Goal: Task Accomplishment & Management: Manage account settings

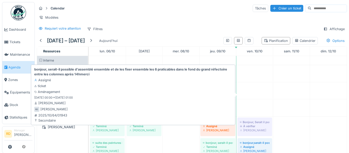
scroll to position [308, 0]
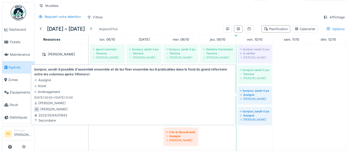
click at [247, 100] on div "[PERSON_NAME]" at bounding box center [255, 99] width 30 height 4
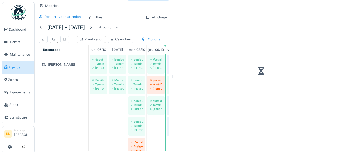
scroll to position [15, 0]
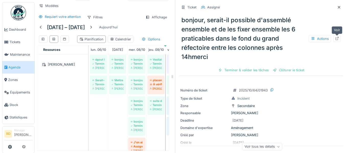
click at [336, 36] on div at bounding box center [337, 38] width 4 height 5
click at [339, 7] on icon at bounding box center [339, 7] width 3 height 3
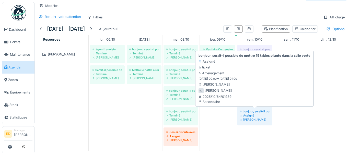
scroll to position [12, 0]
click at [256, 120] on div "[PERSON_NAME]" at bounding box center [255, 120] width 30 height 4
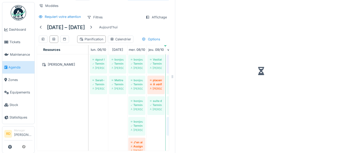
scroll to position [15, 0]
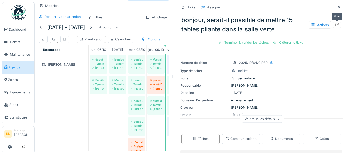
click at [337, 26] on icon at bounding box center [337, 24] width 3 height 3
click at [336, 7] on div at bounding box center [339, 7] width 8 height 6
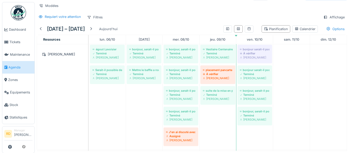
scroll to position [12, 0]
click at [245, 97] on div "[PERSON_NAME]" at bounding box center [255, 99] width 30 height 4
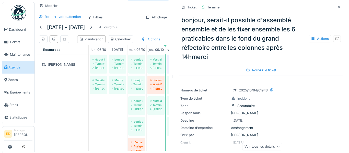
scroll to position [15, 0]
click at [273, 70] on div "Rouvrir le ticket" at bounding box center [261, 70] width 34 height 7
click at [337, 39] on icon at bounding box center [337, 38] width 4 height 3
click at [339, 6] on icon at bounding box center [339, 7] width 4 height 3
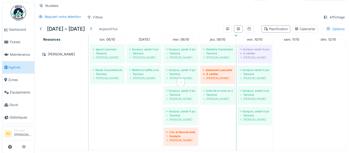
scroll to position [12, 0]
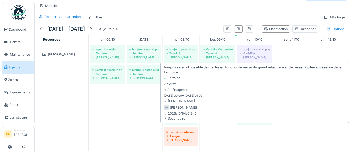
click at [264, 53] on div "À vérifier" at bounding box center [255, 53] width 30 height 4
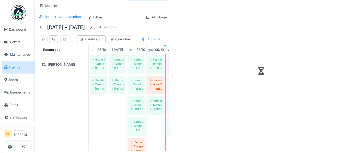
scroll to position [15, 0]
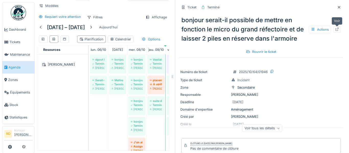
click at [337, 31] on icon at bounding box center [337, 29] width 3 height 3
click at [340, 7] on icon at bounding box center [339, 7] width 4 height 3
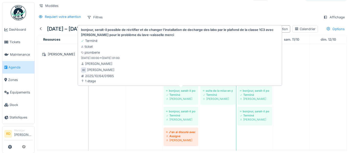
scroll to position [12, 0]
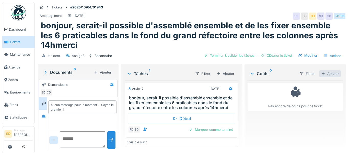
click at [333, 75] on div "Ajouter" at bounding box center [330, 73] width 22 height 7
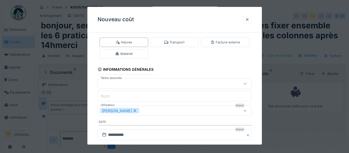
click at [157, 111] on div "[PERSON_NAME]" at bounding box center [165, 111] width 131 height 6
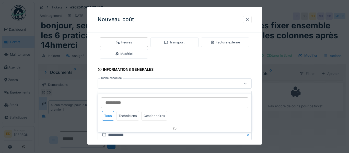
scroll to position [40, 0]
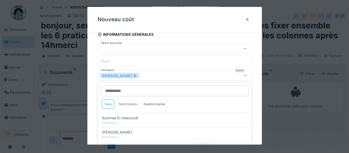
click at [131, 104] on div "Techniciens" at bounding box center [127, 103] width 23 height 9
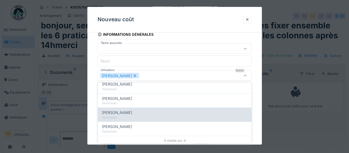
scroll to position [36, 0]
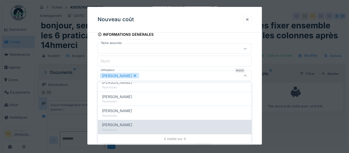
click at [117, 124] on span "[PERSON_NAME]" at bounding box center [117, 125] width 30 height 6
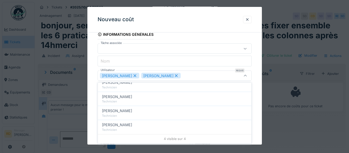
click at [177, 76] on div "Roberto Da silva Joel Miras" at bounding box center [165, 76] width 131 height 6
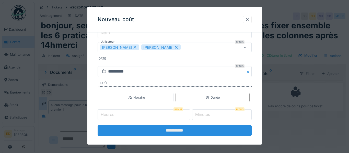
scroll to position [74, 0]
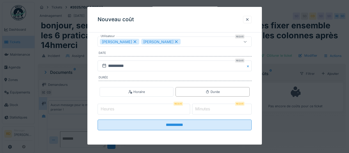
click at [175, 42] on div "Roberto Da silva Joel Miras" at bounding box center [165, 42] width 131 height 6
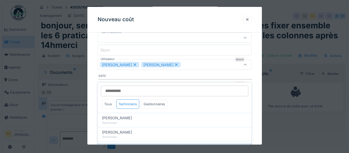
scroll to position [40, 0]
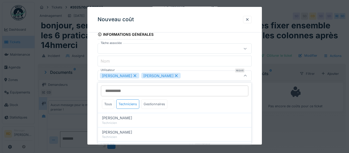
click at [155, 106] on div "Gestionnaires" at bounding box center [154, 103] width 26 height 9
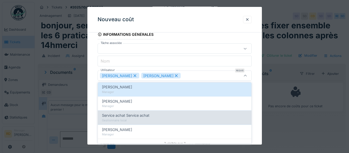
scroll to position [78, 0]
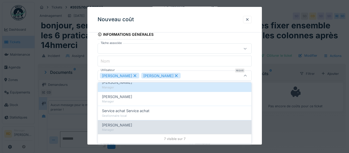
click at [140, 125] on div "[PERSON_NAME]" at bounding box center [174, 125] width 145 height 6
type input "**********"
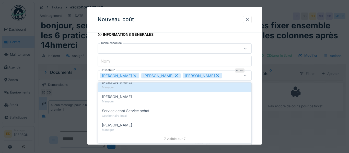
click at [218, 75] on div "Roberto Da silva Joel Miras Stéphane Dardenne" at bounding box center [165, 76] width 131 height 6
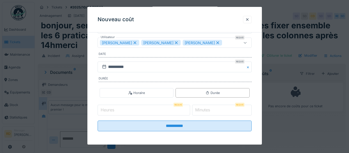
scroll to position [74, 0]
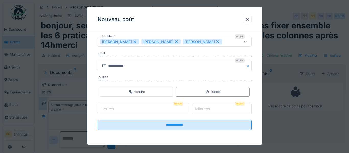
type input "*"
click at [190, 108] on input "*" at bounding box center [144, 109] width 93 height 11
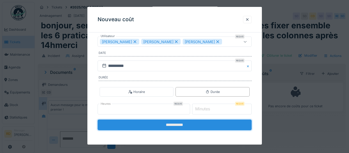
click at [200, 124] on input "**********" at bounding box center [175, 125] width 154 height 11
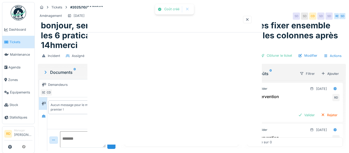
scroll to position [0, 0]
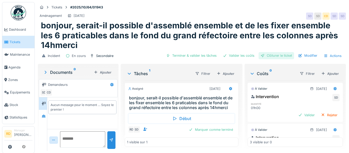
click at [282, 55] on div "Clôturer le ticket" at bounding box center [277, 55] width 36 height 7
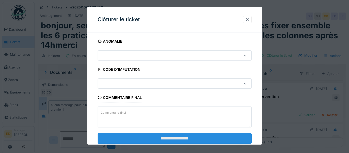
click at [193, 138] on input "**********" at bounding box center [175, 138] width 154 height 11
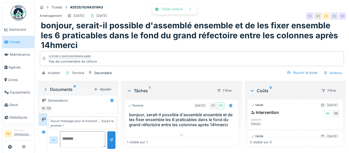
scroll to position [5, 0]
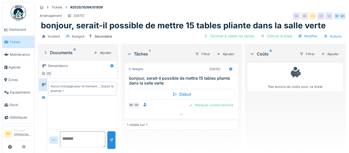
click at [327, 52] on div "Ajouter" at bounding box center [330, 54] width 22 height 7
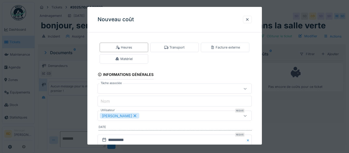
click at [147, 116] on div "[PERSON_NAME]" at bounding box center [165, 116] width 131 height 6
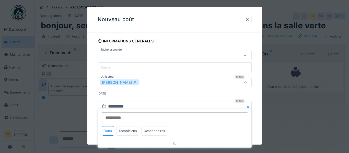
scroll to position [40, 0]
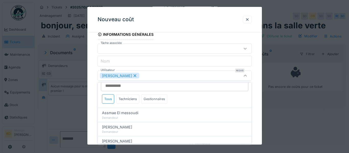
click at [152, 100] on div "Gestionnaires" at bounding box center [154, 98] width 26 height 9
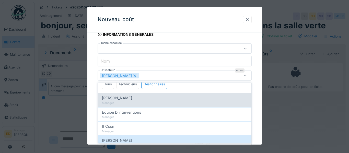
scroll to position [78, 0]
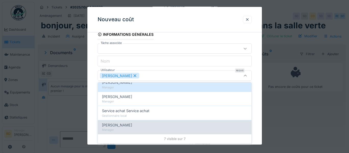
click at [132, 124] on span "[PERSON_NAME]" at bounding box center [117, 125] width 30 height 6
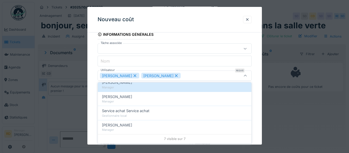
click at [134, 74] on icon at bounding box center [135, 76] width 5 height 4
type input "****"
click at [176, 76] on div "[PERSON_NAME]" at bounding box center [165, 76] width 131 height 6
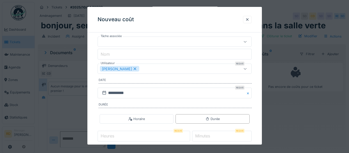
scroll to position [74, 0]
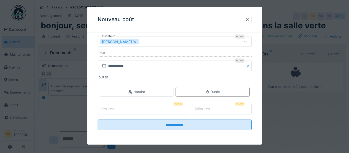
type input "*"
click at [190, 108] on input "*" at bounding box center [144, 109] width 93 height 11
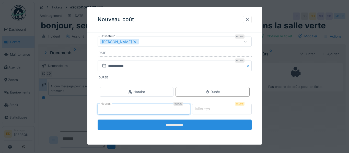
click at [192, 122] on input "**********" at bounding box center [175, 125] width 154 height 11
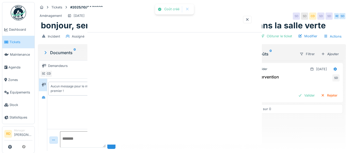
scroll to position [0, 0]
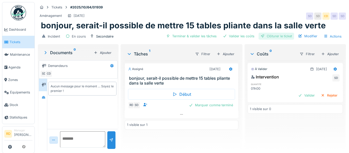
click at [284, 37] on div "Clôturer le ticket" at bounding box center [277, 36] width 36 height 7
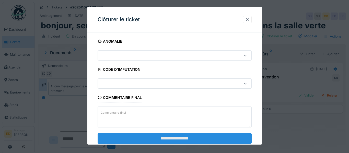
click at [190, 140] on input "**********" at bounding box center [175, 138] width 154 height 11
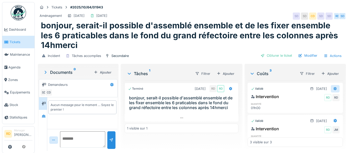
click at [334, 89] on icon at bounding box center [335, 89] width 3 height 4
click at [328, 110] on div "Modifier" at bounding box center [325, 108] width 25 height 8
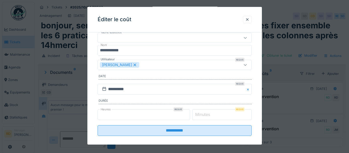
scroll to position [27, 0]
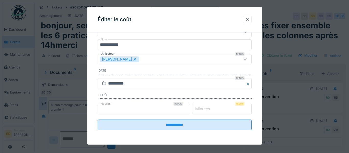
click at [211, 111] on label "Minutes" at bounding box center [202, 109] width 17 height 6
click at [215, 111] on input "*" at bounding box center [222, 109] width 60 height 11
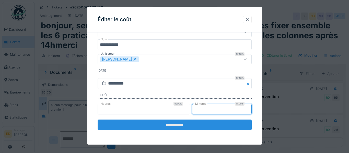
type input "**"
click at [202, 122] on input "**********" at bounding box center [175, 125] width 154 height 11
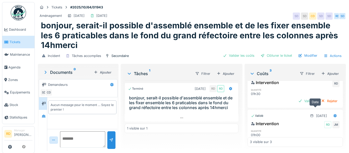
scroll to position [19, 0]
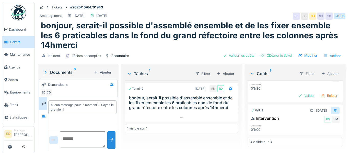
click at [334, 111] on icon at bounding box center [335, 110] width 4 height 3
click at [320, 130] on div "Modifier" at bounding box center [325, 130] width 25 height 8
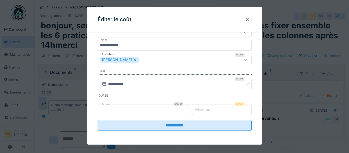
scroll to position [27, 0]
click at [207, 109] on label "Minutes" at bounding box center [202, 109] width 17 height 6
click at [207, 109] on input "*" at bounding box center [222, 109] width 60 height 11
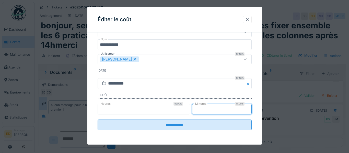
type input "**"
click at [189, 119] on fieldset "**********" at bounding box center [175, 71] width 154 height 125
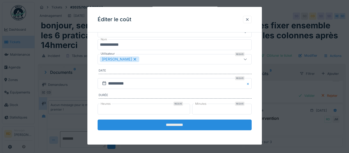
click at [187, 123] on input "**********" at bounding box center [175, 125] width 154 height 11
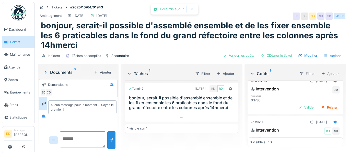
scroll to position [55, 0]
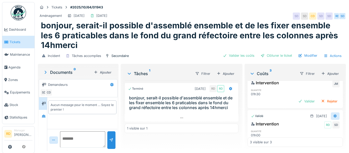
click at [336, 118] on div at bounding box center [335, 116] width 4 height 5
click at [322, 134] on div "Modifier" at bounding box center [325, 135] width 25 height 8
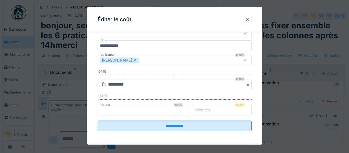
scroll to position [27, 0]
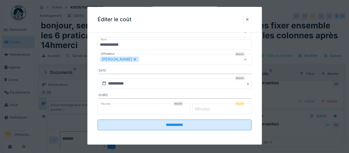
click at [211, 107] on label "Minutes" at bounding box center [202, 109] width 17 height 6
click at [211, 107] on input "*" at bounding box center [222, 109] width 60 height 11
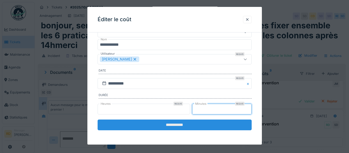
type input "**"
click at [171, 129] on input "**********" at bounding box center [175, 125] width 154 height 11
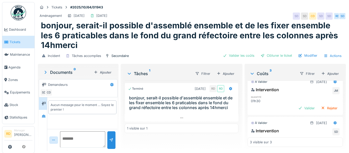
scroll to position [21, 0]
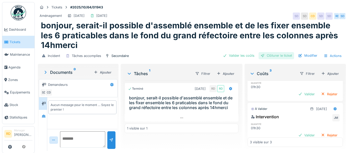
click at [276, 56] on div "Clôturer le ticket" at bounding box center [277, 55] width 36 height 7
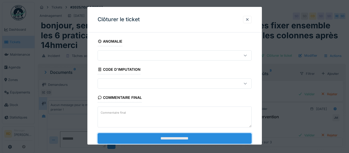
click at [166, 139] on input "**********" at bounding box center [175, 138] width 154 height 11
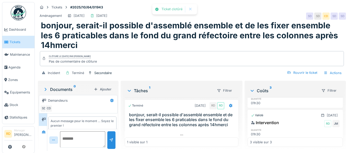
scroll to position [0, 0]
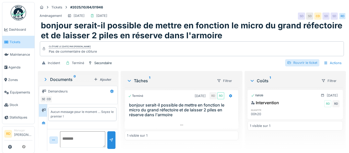
click at [311, 63] on div "Rouvrir le ticket" at bounding box center [302, 62] width 34 height 7
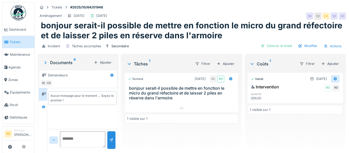
click at [335, 79] on icon at bounding box center [335, 79] width 3 height 4
click at [328, 97] on div "Modifier" at bounding box center [325, 98] width 25 height 8
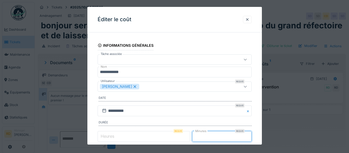
drag, startPoint x: 207, startPoint y: 136, endPoint x: 201, endPoint y: 134, distance: 6.9
click at [201, 134] on input "**" at bounding box center [222, 136] width 60 height 11
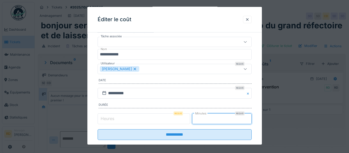
scroll to position [19, 0]
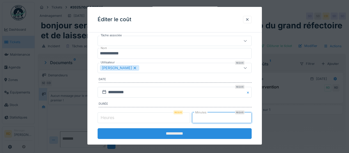
type input "**"
click at [198, 130] on input "**********" at bounding box center [175, 133] width 154 height 11
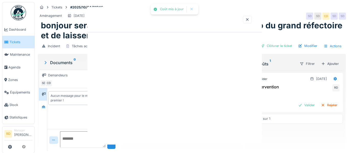
scroll to position [0, 0]
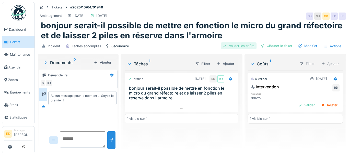
click at [247, 48] on div "Valider les coûts" at bounding box center [239, 45] width 36 height 7
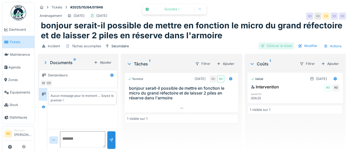
click at [271, 45] on div "Clôturer le ticket" at bounding box center [277, 45] width 36 height 7
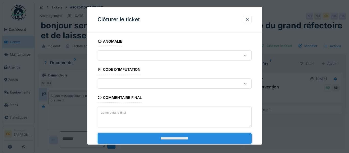
click at [194, 137] on input "**********" at bounding box center [175, 138] width 154 height 11
